Goal: Navigation & Orientation: Find specific page/section

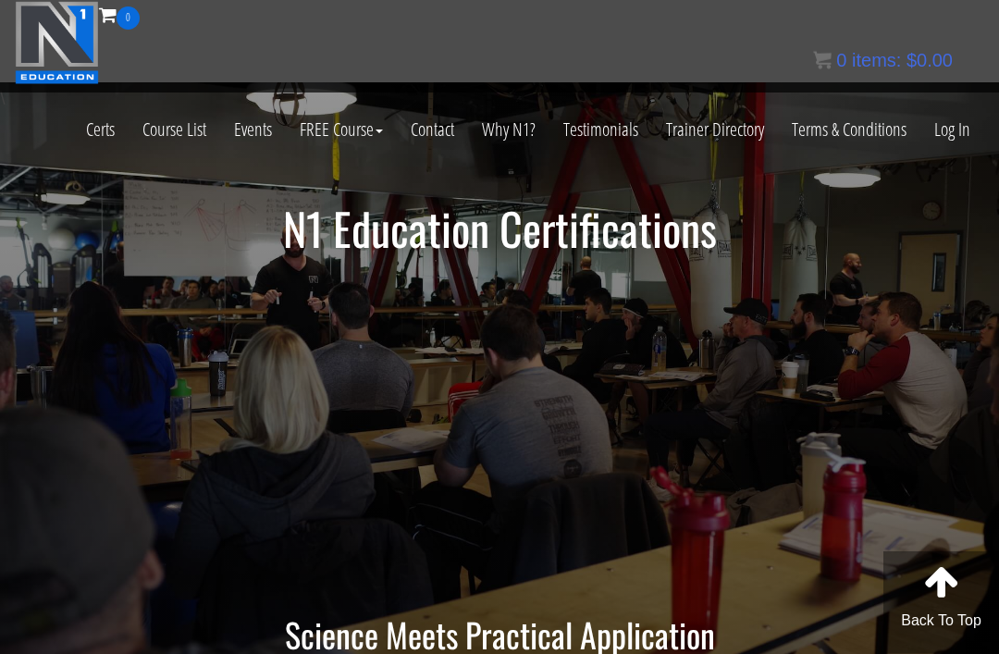
scroll to position [27, 0]
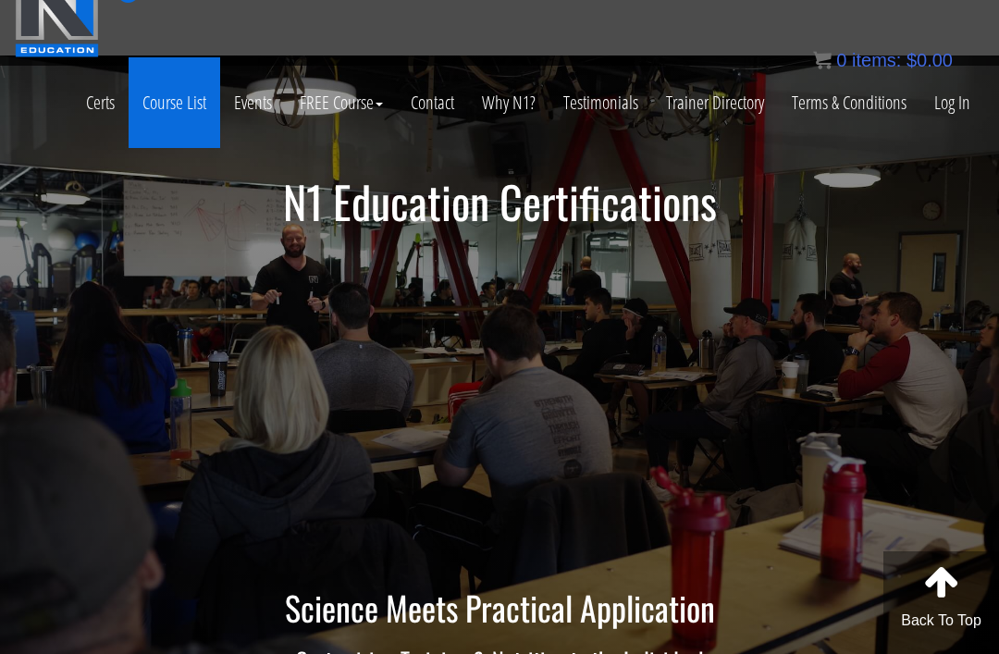
click at [187, 118] on link "Course List" at bounding box center [175, 102] width 92 height 91
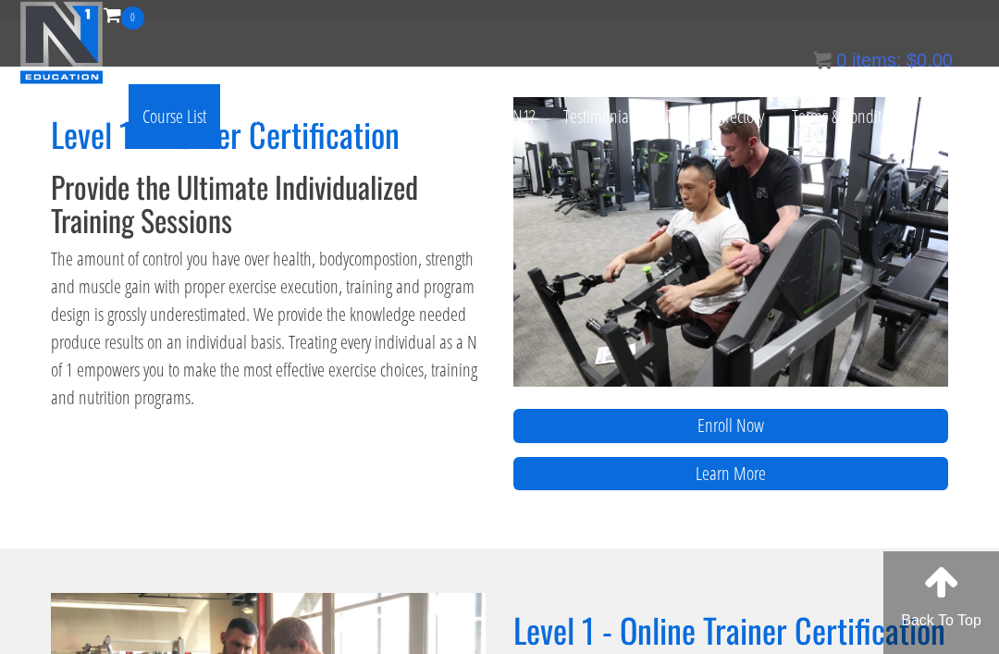
scroll to position [746, 0]
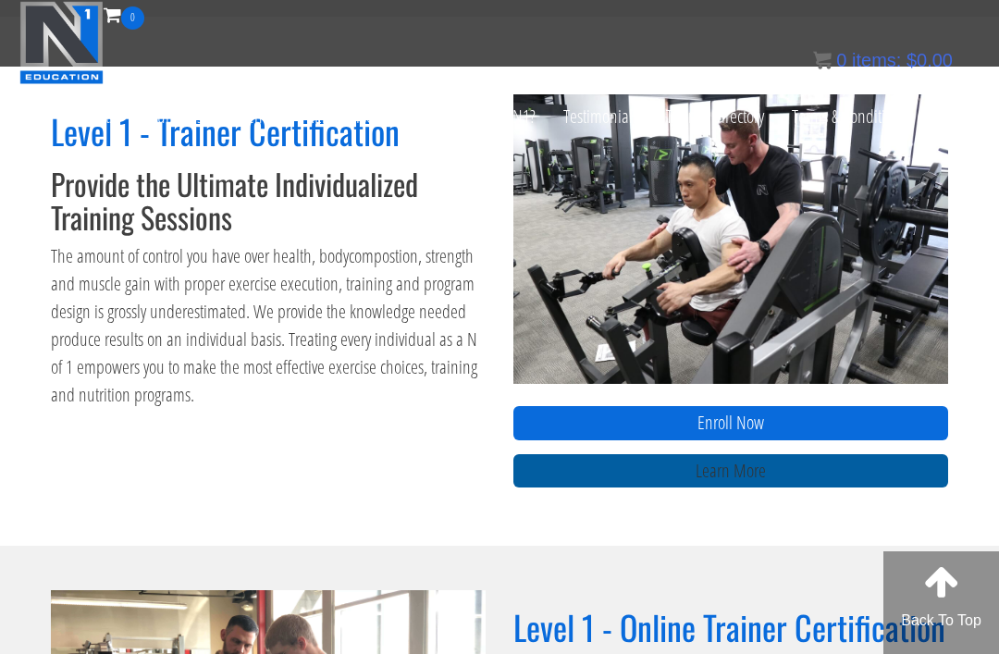
click at [846, 459] on link "Learn More" at bounding box center [731, 471] width 435 height 34
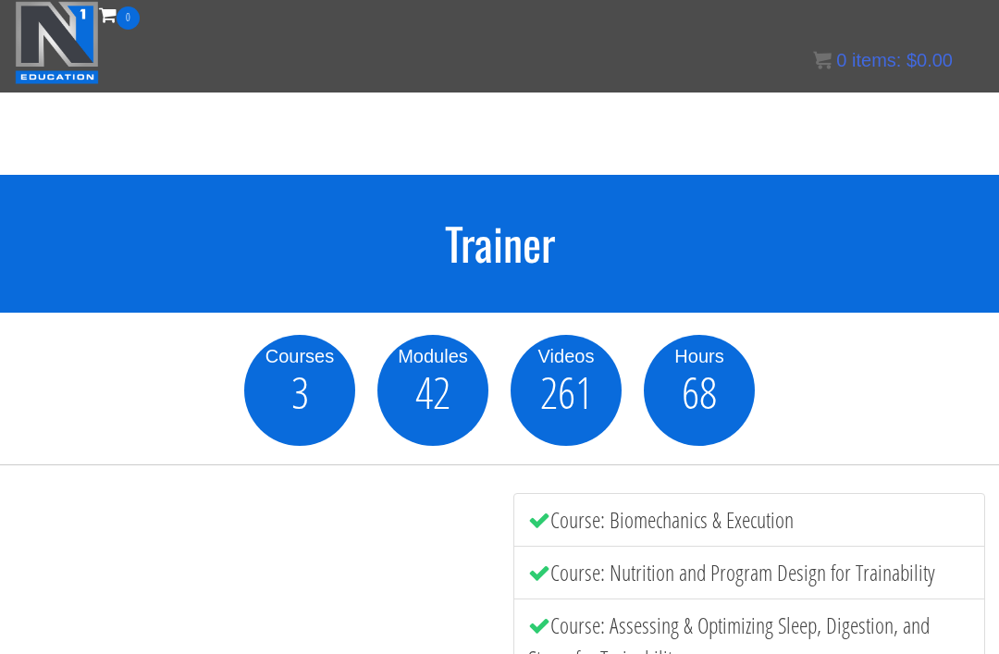
click at [964, 105] on link "Log In" at bounding box center [953, 129] width 64 height 91
click at [384, 23] on div "0 Certs Course List Events FREE Course Course Preview – Biomechanics Course Pre…" at bounding box center [500, 46] width 970 height 91
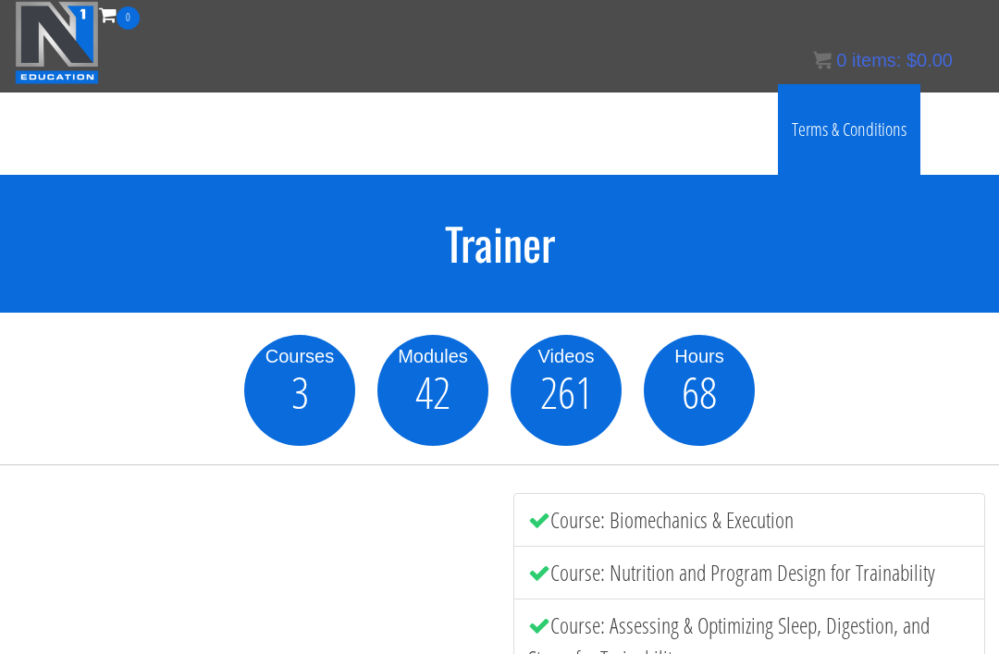
click at [911, 99] on link "Terms & Conditions" at bounding box center [849, 129] width 143 height 91
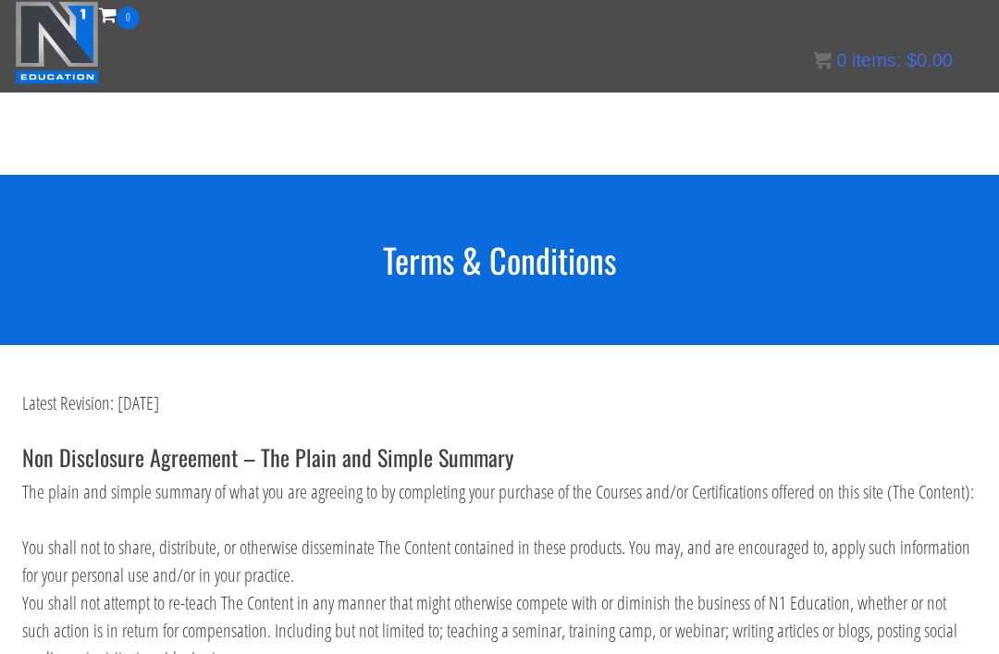
click at [803, 62] on div "Certs Course List Events FREE Course Course Preview – Biomechanics Course Previ…" at bounding box center [500, 75] width 970 height 91
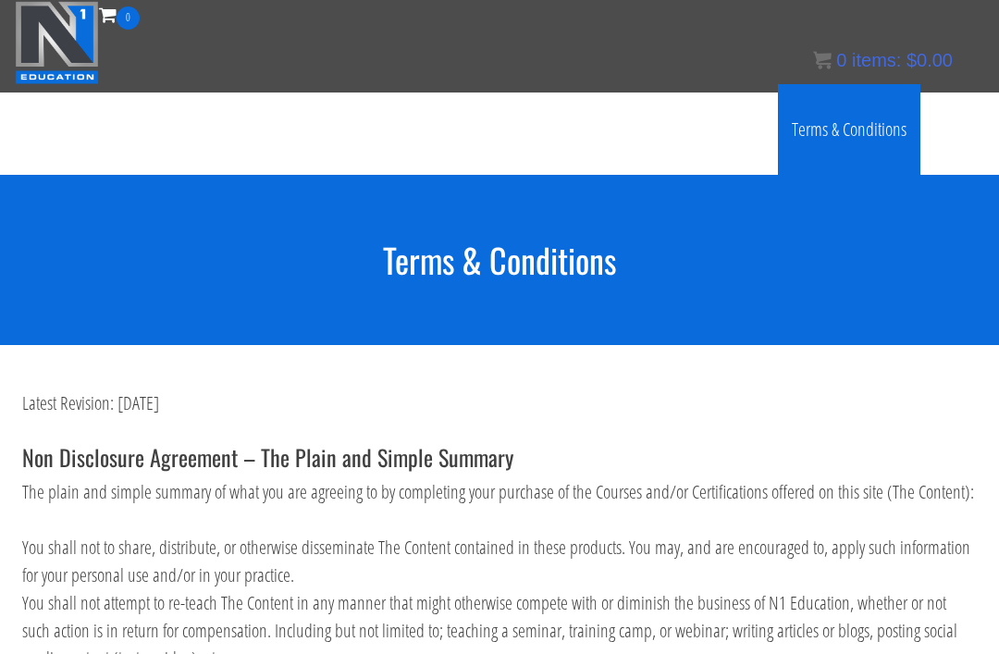
click at [805, 119] on link "Terms & Conditions" at bounding box center [849, 129] width 143 height 91
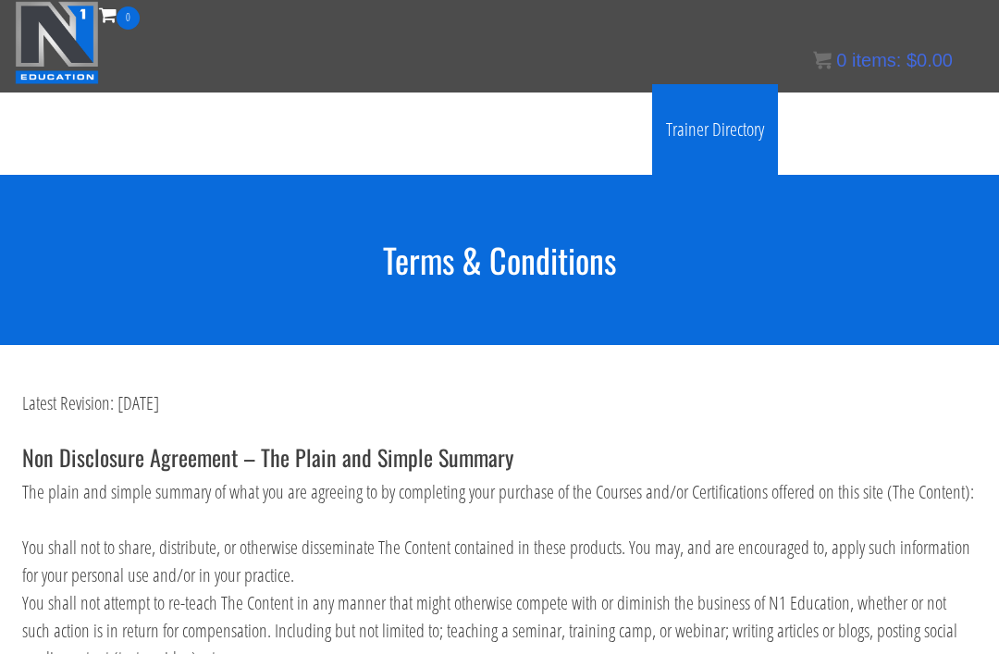
click at [722, 117] on link "Trainer Directory" at bounding box center [715, 129] width 126 height 91
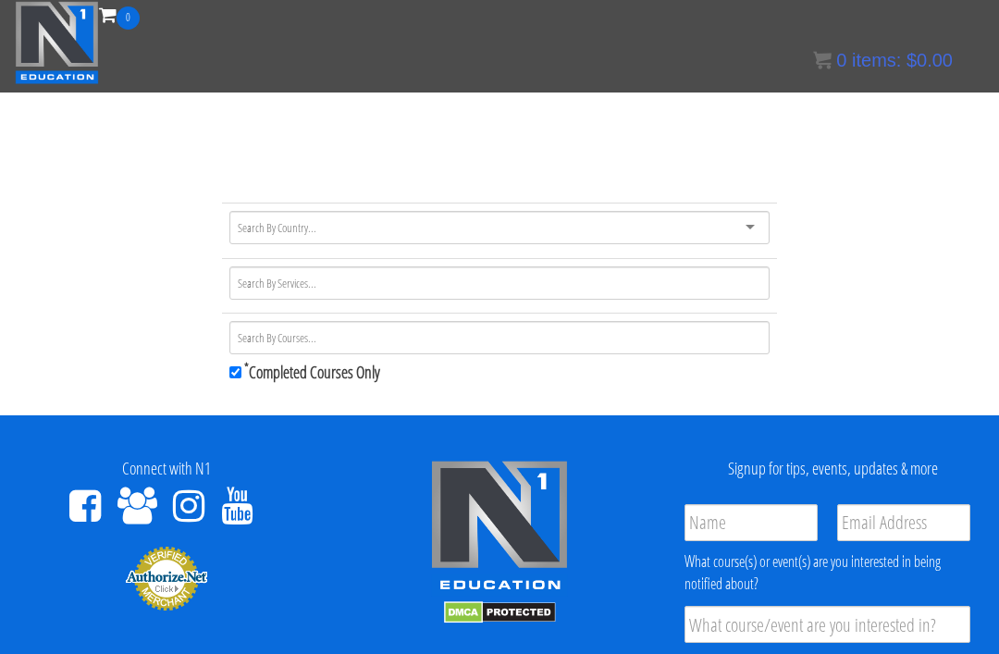
click at [751, 56] on div "Certs Course List Events FREE Course Course Preview – Biomechanics Course Previ…" at bounding box center [500, 75] width 970 height 91
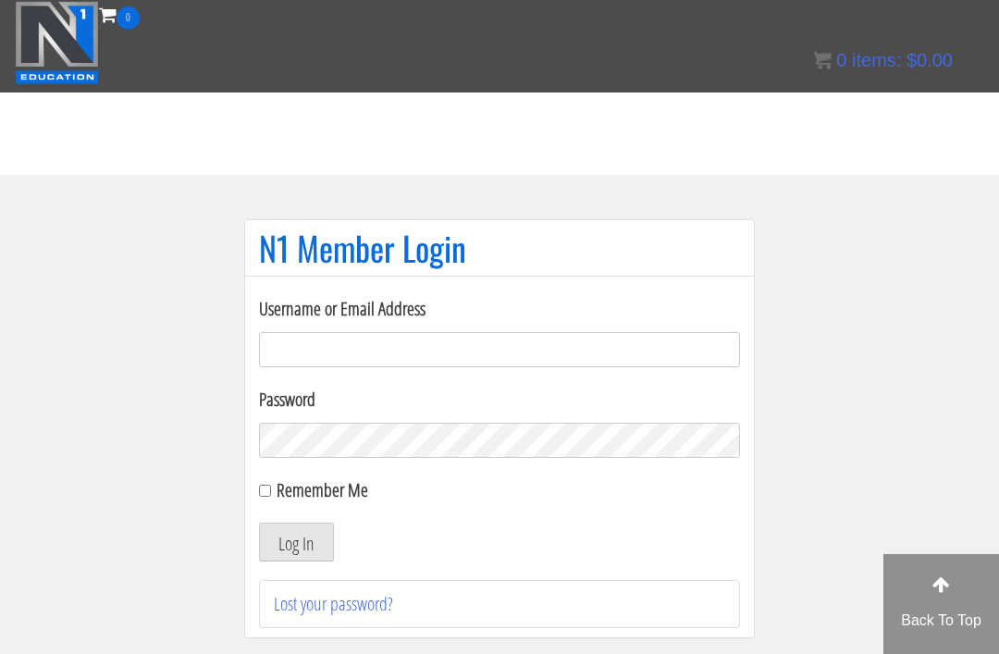
scroll to position [95, 0]
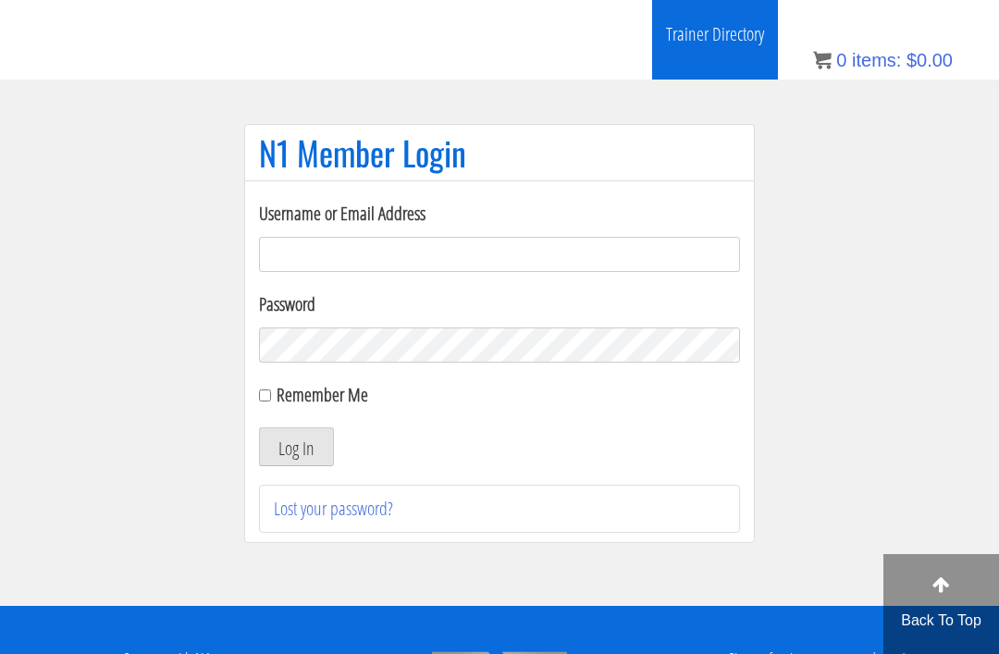
click at [745, 56] on link "Trainer Directory" at bounding box center [715, 34] width 126 height 91
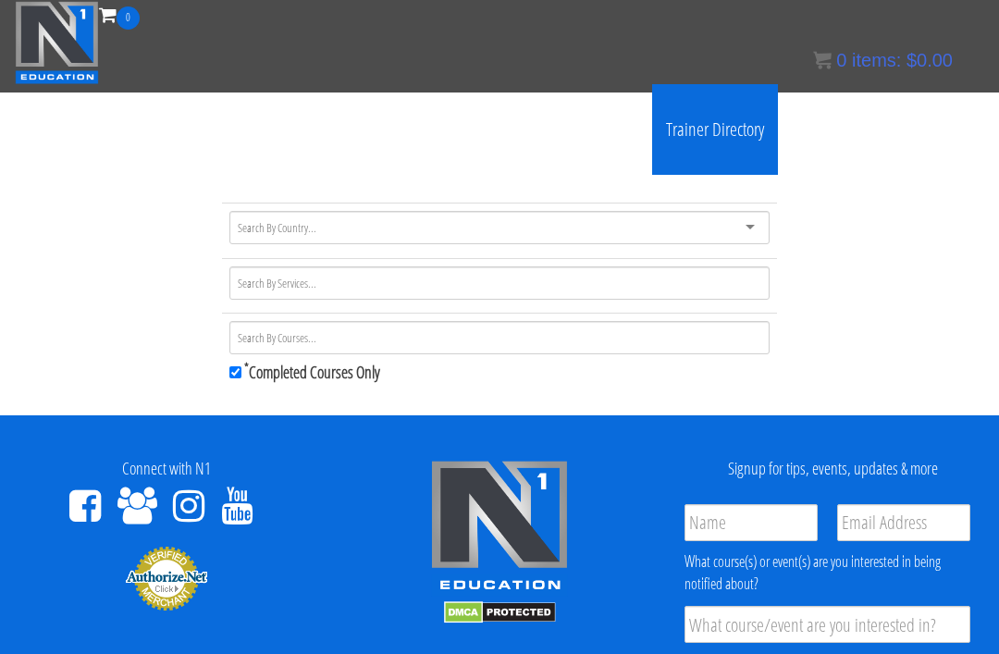
click at [709, 86] on link "Trainer Directory" at bounding box center [715, 129] width 126 height 91
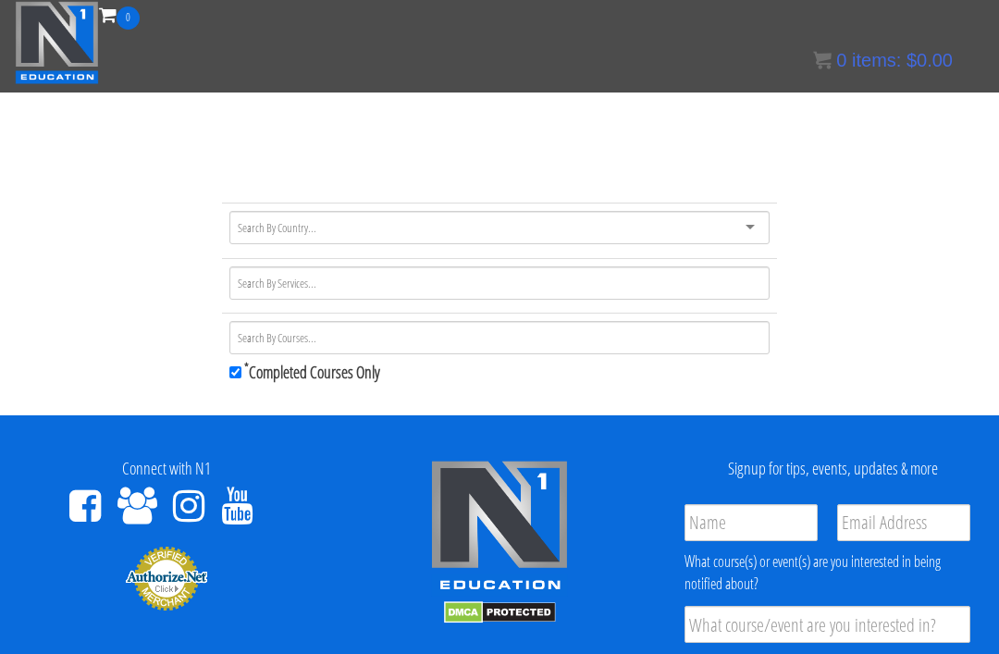
click at [805, 62] on div "Certs Course List Events FREE Course Course Preview – Biomechanics Course Previ…" at bounding box center [500, 75] width 970 height 91
click at [708, 79] on div "Certs Course List Events FREE Course Course Preview – Biomechanics Course Previ…" at bounding box center [500, 75] width 970 height 91
click at [742, 60] on div "Certs Course List Events FREE Course Course Preview – Biomechanics Course Previ…" at bounding box center [500, 75] width 970 height 91
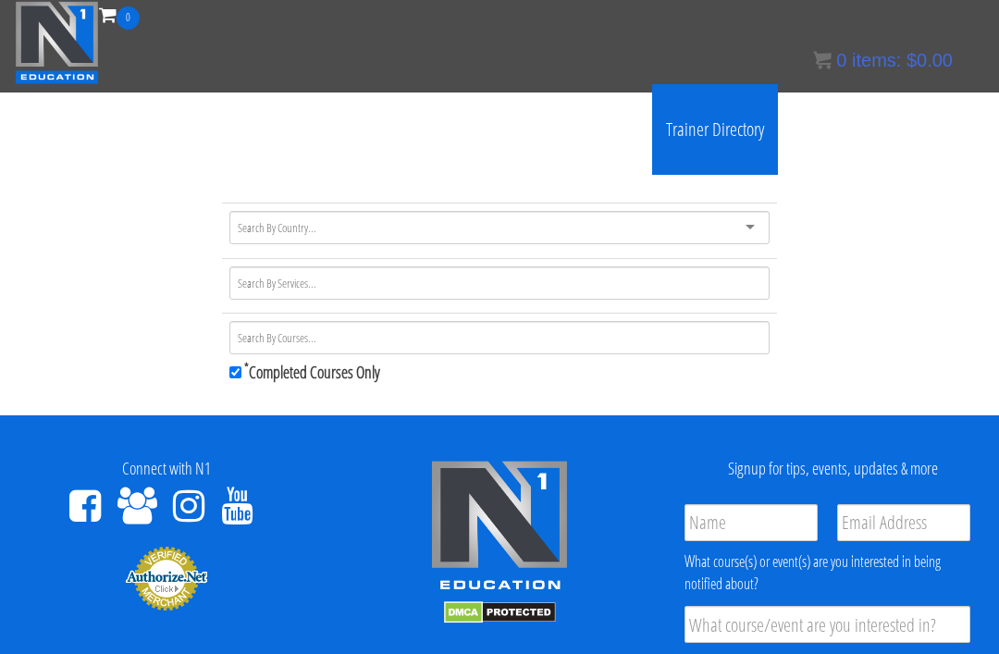
click at [660, 95] on link "Trainer Directory" at bounding box center [715, 129] width 126 height 91
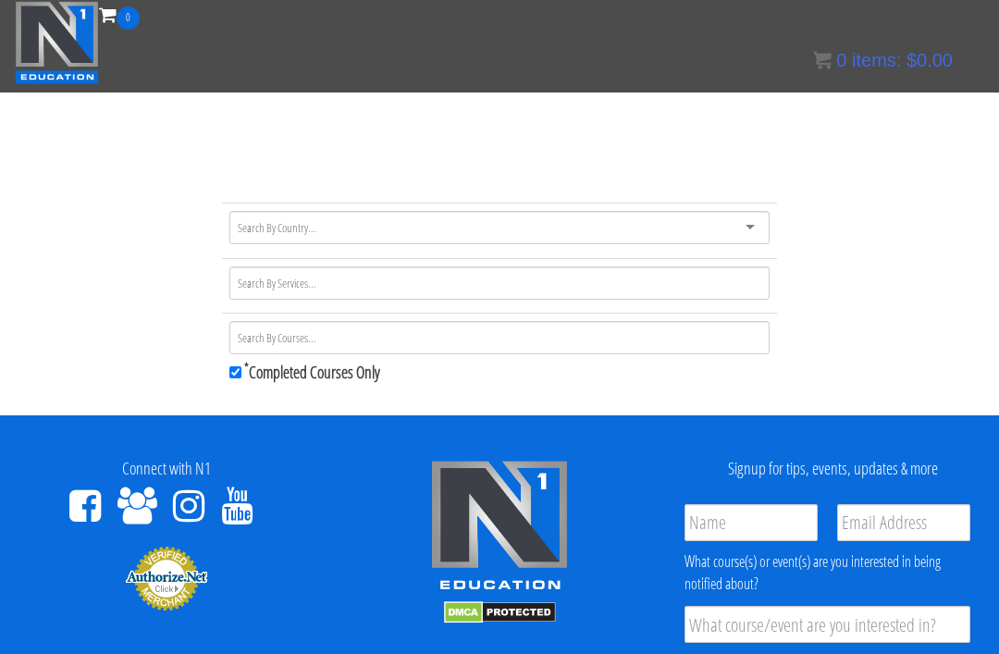
click at [782, 57] on div "Certs Course List Events FREE Course Course Preview – Biomechanics Course Previ…" at bounding box center [500, 75] width 970 height 91
click at [704, 78] on div "Certs Course List Events FREE Course Course Preview – Biomechanics Course Previ…" at bounding box center [500, 75] width 970 height 91
click at [807, 62] on div "Certs Course List Events FREE Course Course Preview – Biomechanics Course Previ…" at bounding box center [500, 75] width 970 height 91
